Goal: Use online tool/utility

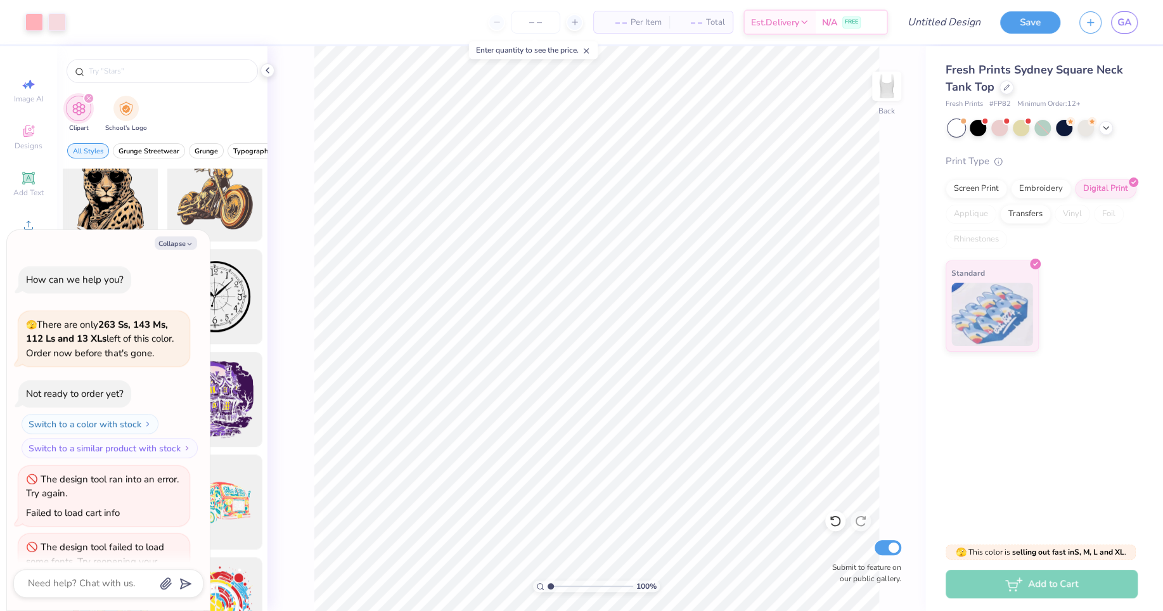
scroll to position [35, 0]
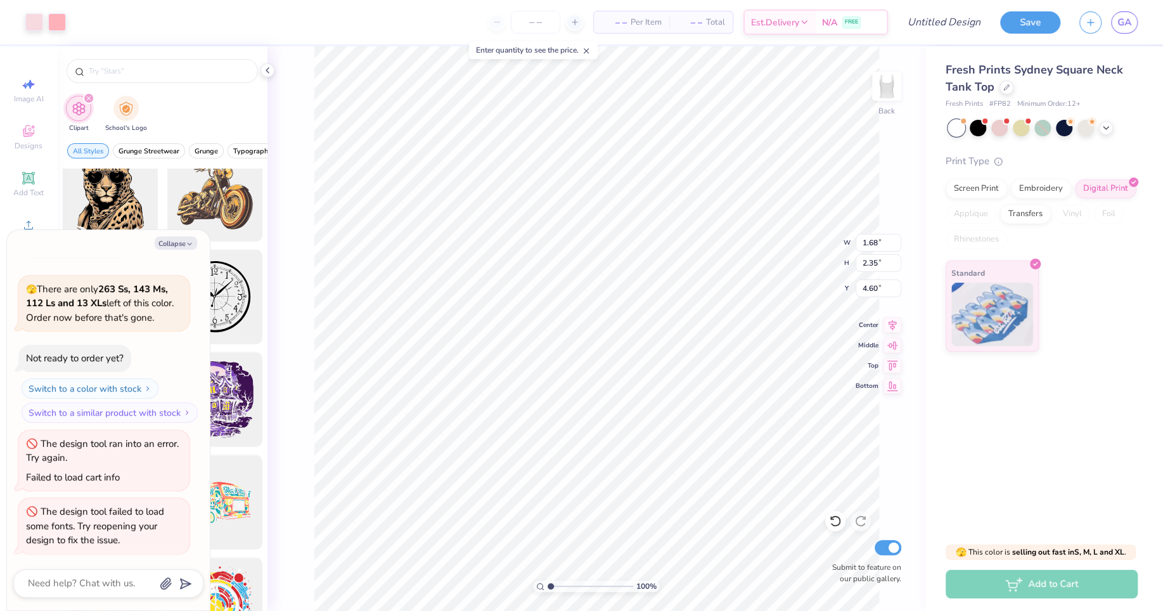
type textarea "x"
type input "3.13"
type textarea "x"
type input "3.00"
type textarea "x"
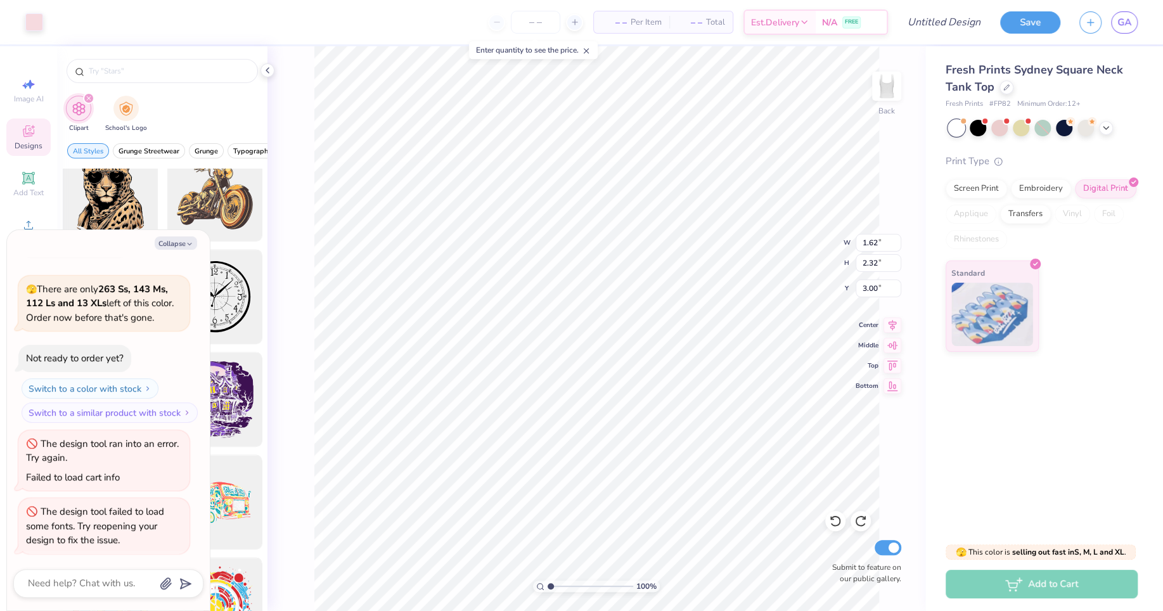
type input "3.13"
type textarea "x"
type input "4.60"
type textarea "x"
type input "1.63"
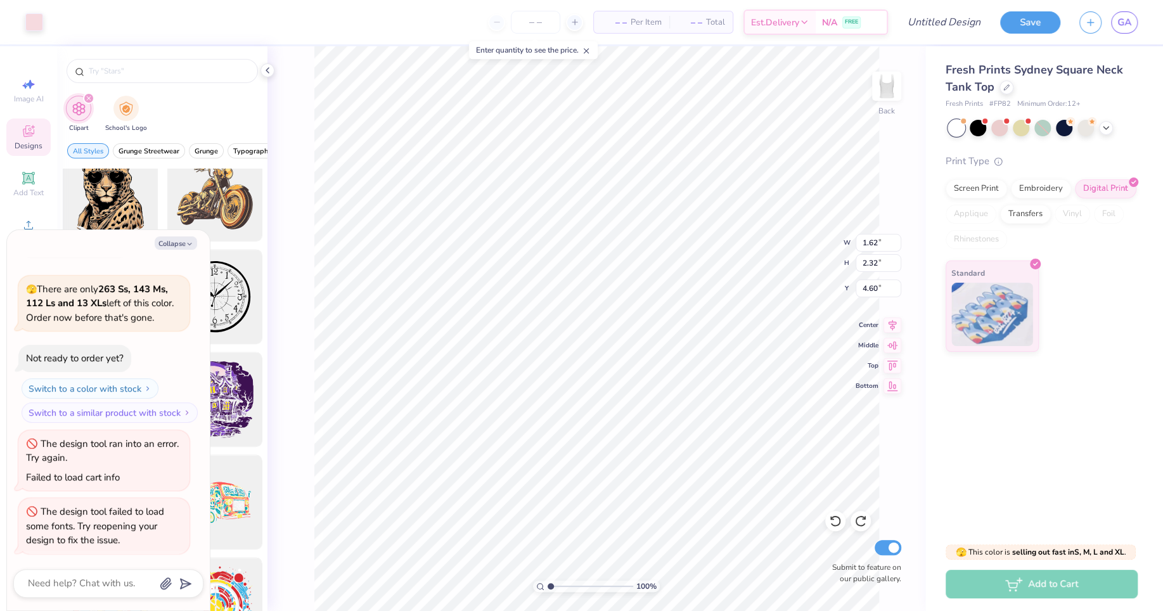
type input "2.34"
type input "4.62"
click at [719, 467] on li "Group" at bounding box center [712, 474] width 99 height 25
type textarea "x"
type input "3.00"
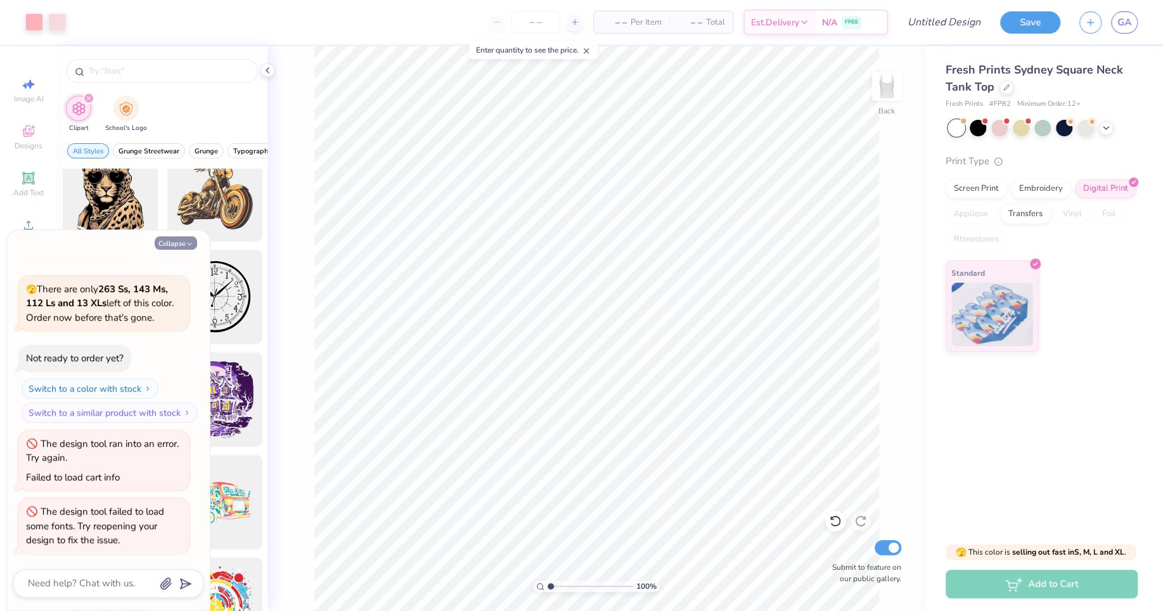
click at [179, 248] on button "Collapse" at bounding box center [176, 242] width 42 height 13
type textarea "x"
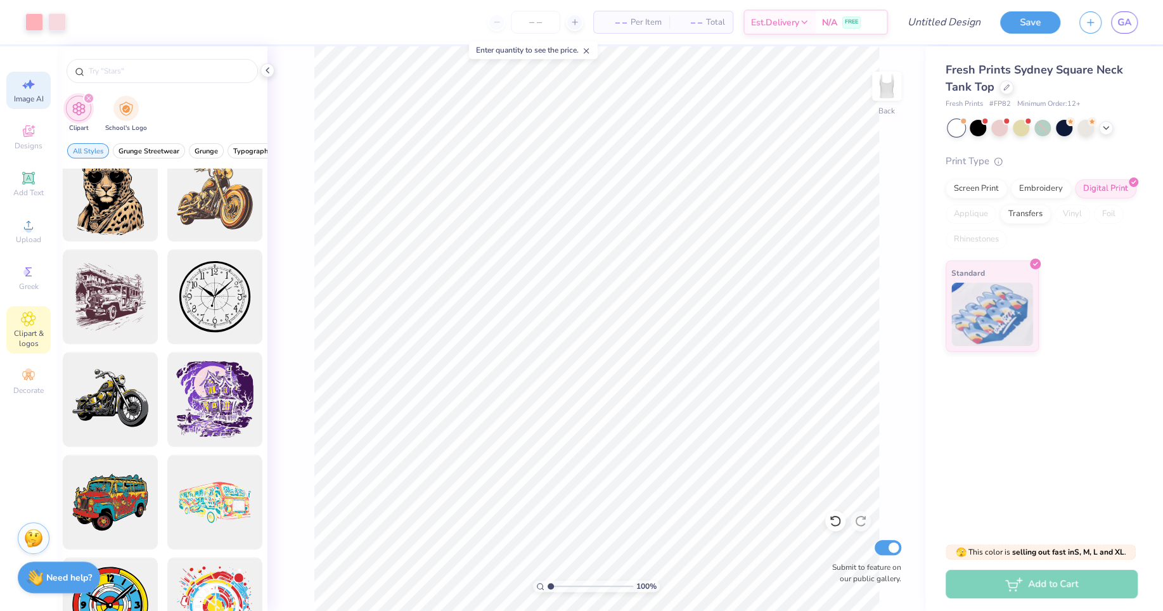
click at [34, 102] on span "Image AI" at bounding box center [29, 99] width 30 height 10
select select "4"
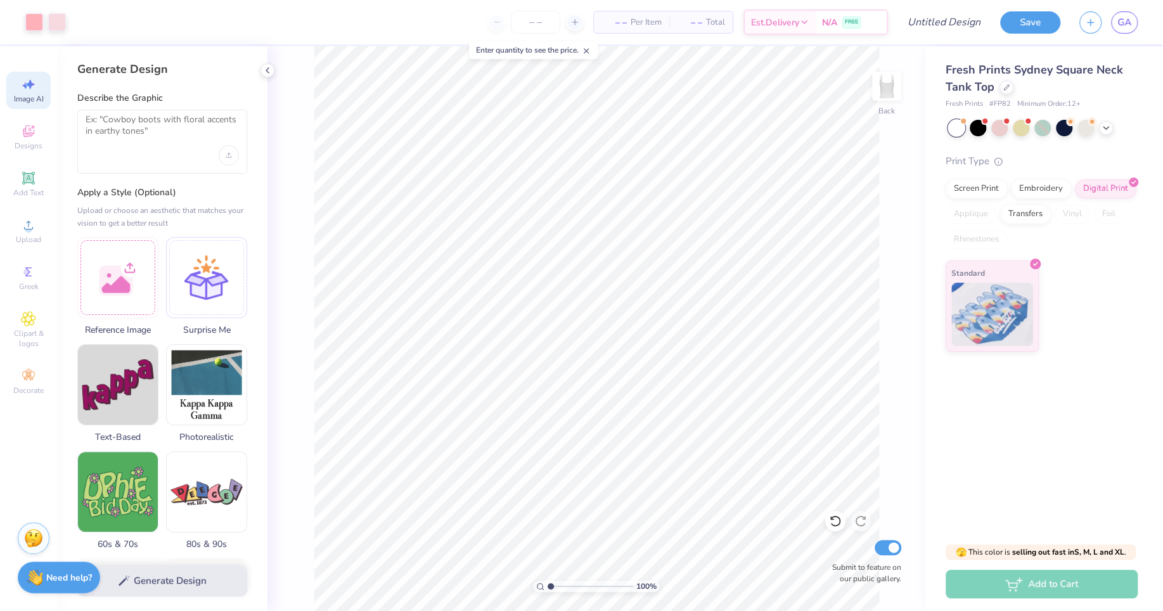
click at [167, 155] on div at bounding box center [162, 142] width 170 height 64
click at [113, 144] on textarea at bounding box center [162, 130] width 153 height 32
type textarea "silhoutte ballet slippers"
click at [136, 570] on button "Generate Design" at bounding box center [162, 577] width 170 height 31
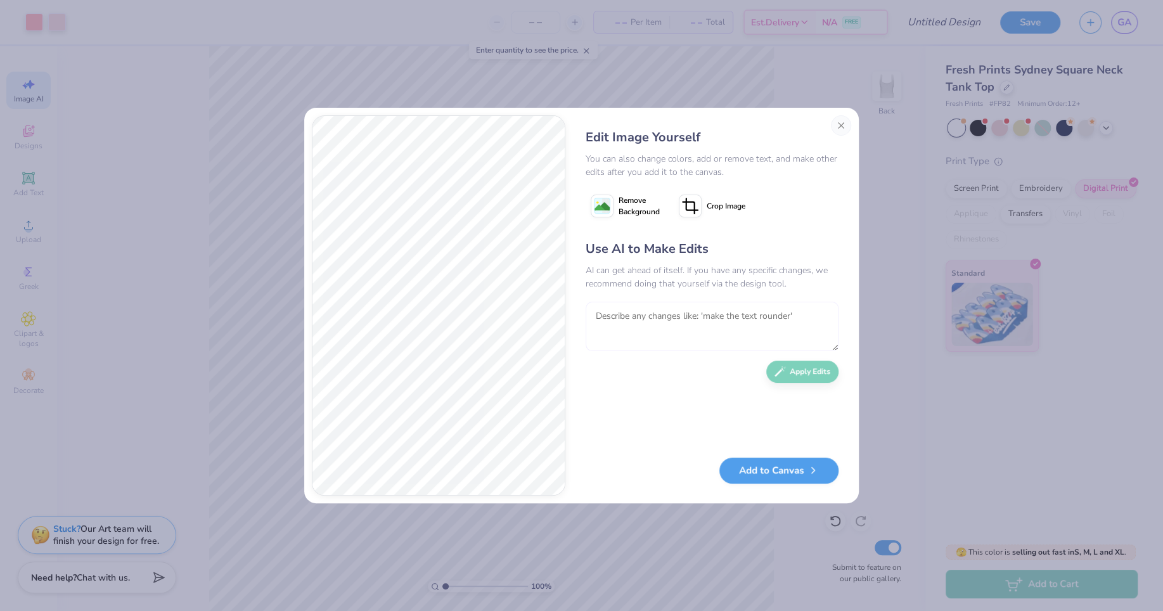
click at [649, 314] on textarea at bounding box center [712, 326] width 253 height 49
type textarea "remove the bow"
click at [778, 468] on button "Add to Canvas" at bounding box center [778, 467] width 119 height 26
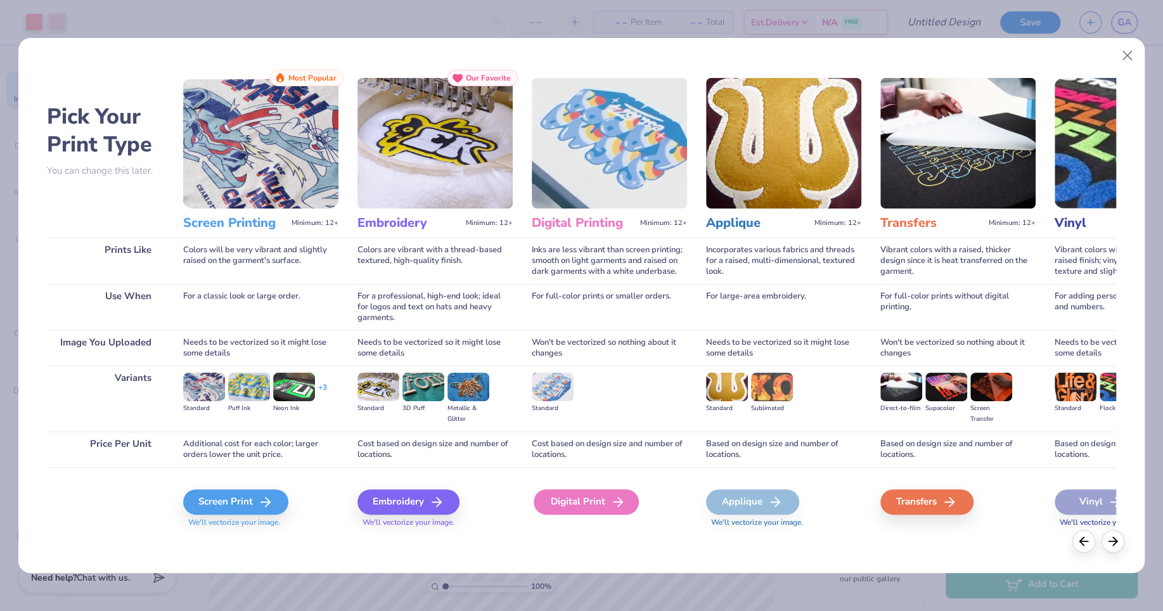
click at [575, 493] on div "Digital Print" at bounding box center [586, 501] width 105 height 25
click at [568, 502] on div "Digital Print" at bounding box center [586, 501] width 105 height 25
